Goal: Task Accomplishment & Management: Use online tool/utility

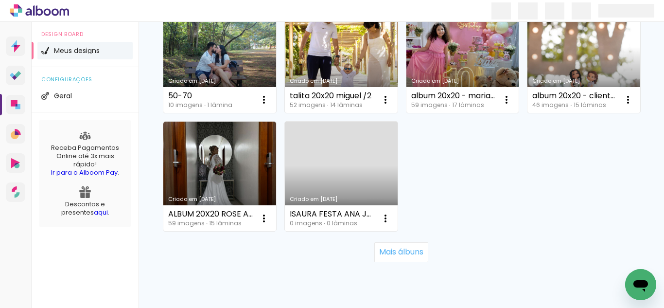
scroll to position [729, 0]
